Goal: Navigation & Orientation: Go to known website

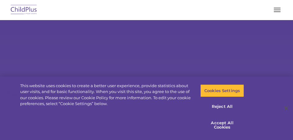
select select "MEDIUM"
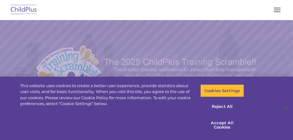
click at [18, 15] on img at bounding box center [23, 10] width 29 height 15
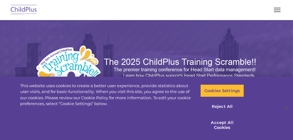
select select "MEDIUM"
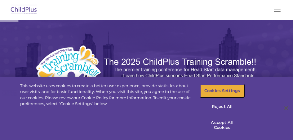
click at [227, 93] on button "Cookies Settings" at bounding box center [222, 91] width 44 height 13
